Goal: Navigation & Orientation: Find specific page/section

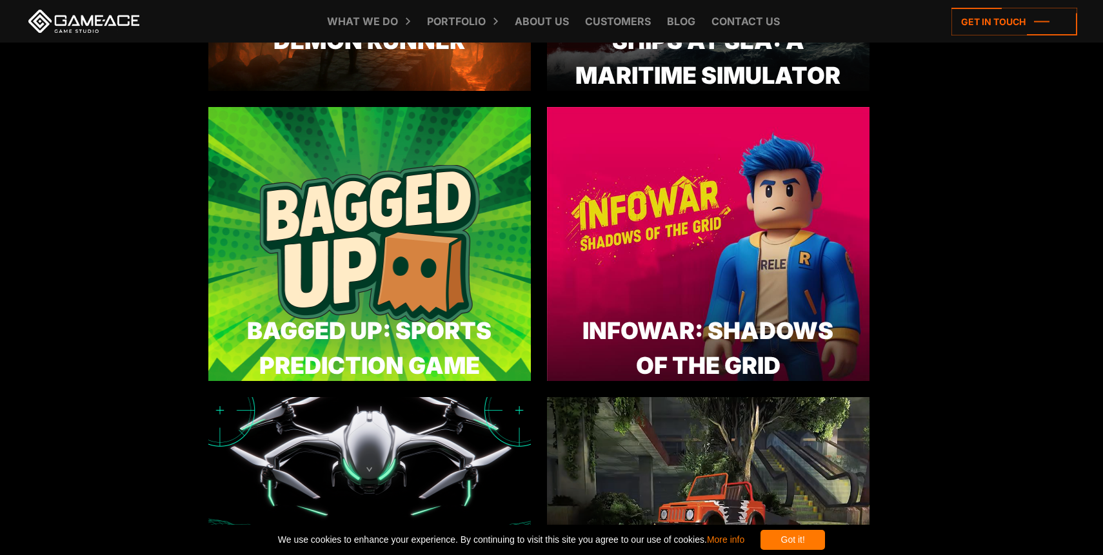
scroll to position [648, 0]
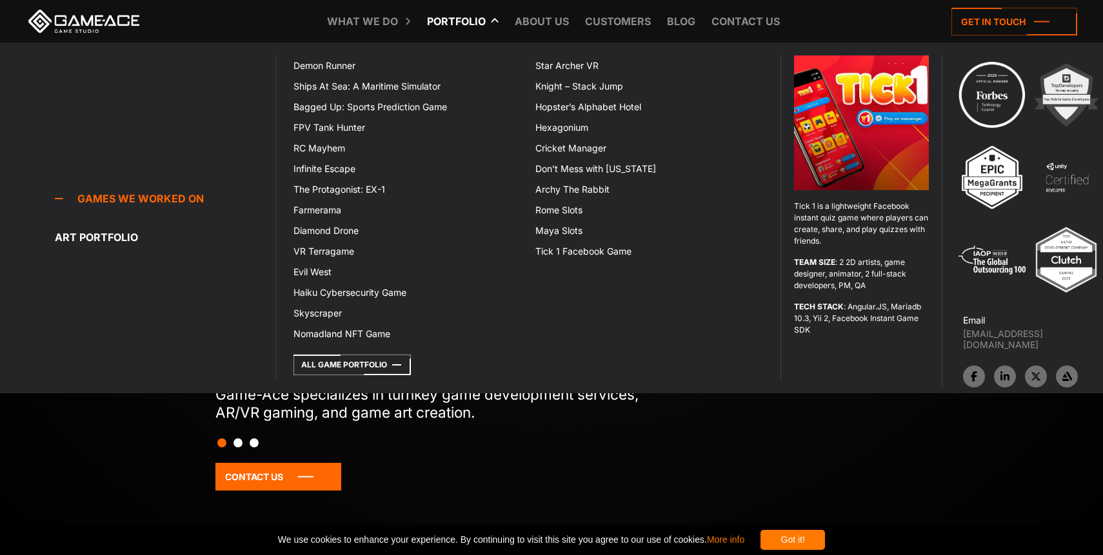
click at [465, 17] on link "Portfolio" at bounding box center [456, 21] width 72 height 43
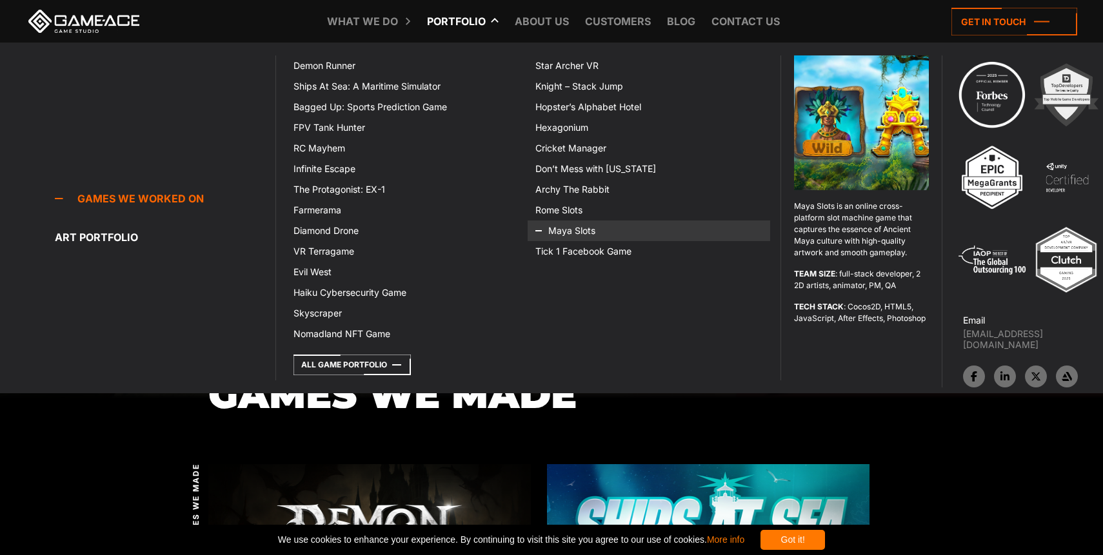
click at [556, 229] on icon at bounding box center [550, 231] width 31 height 21
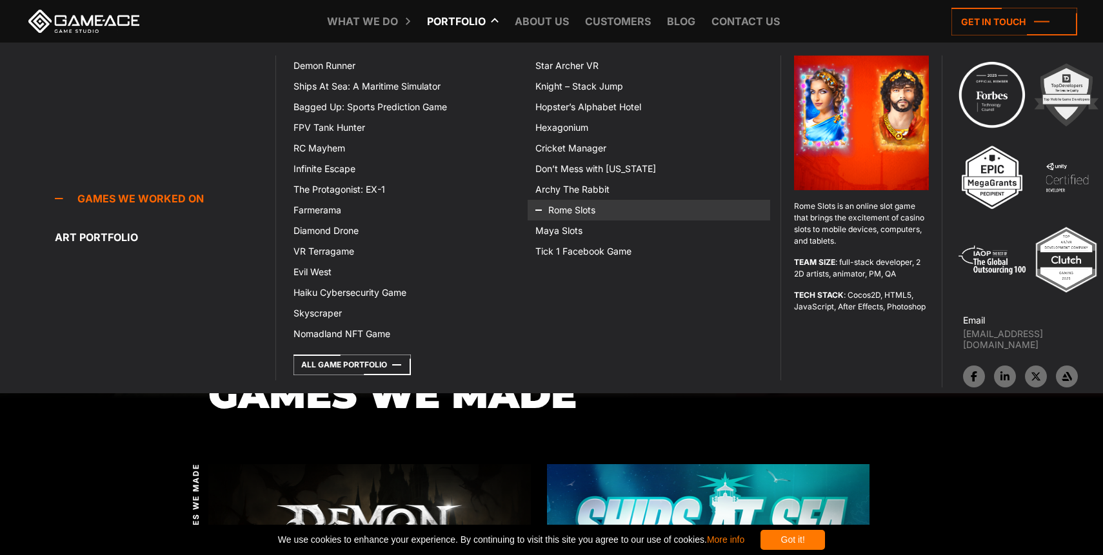
click at [548, 209] on icon at bounding box center [550, 210] width 31 height 21
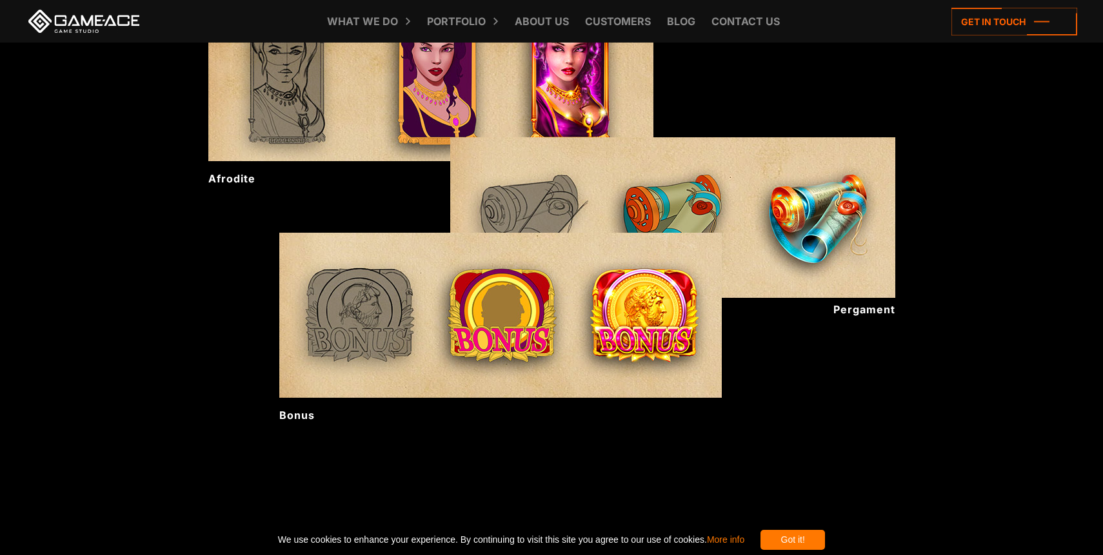
scroll to position [762, 0]
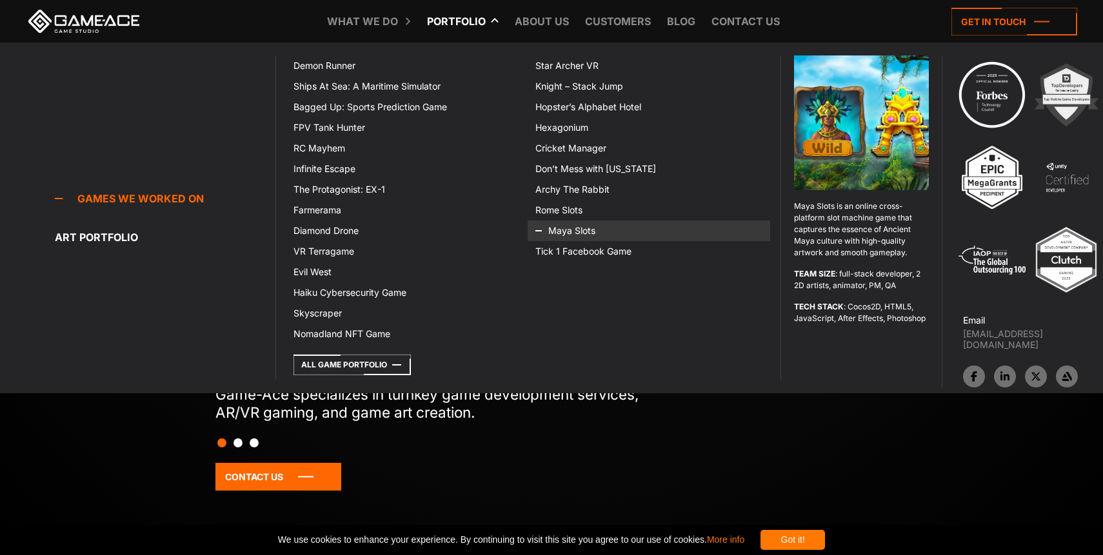
click at [573, 232] on link "Maya Slots" at bounding box center [649, 231] width 242 height 21
